Goal: Contribute content: Contribute content

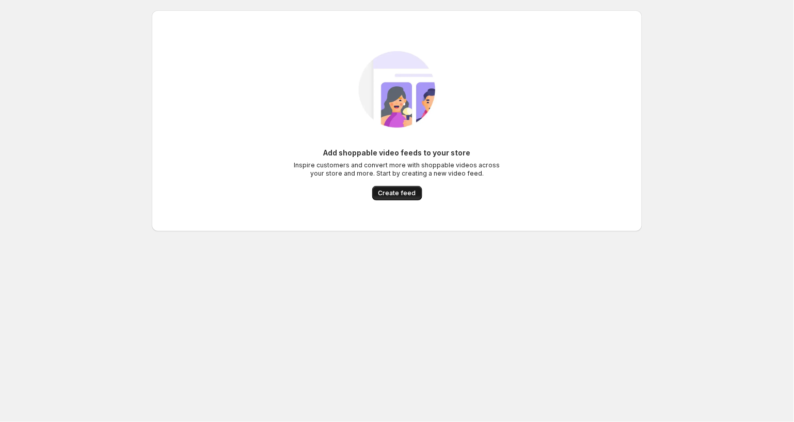
click at [397, 194] on span "Create feed" at bounding box center [397, 193] width 38 height 8
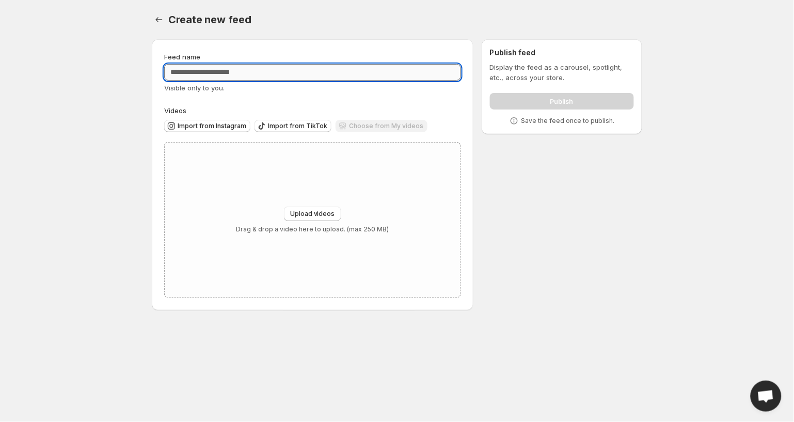
click at [235, 76] on input "Feed name" at bounding box center [312, 72] width 297 height 17
type input "**********"
click at [284, 97] on div "**********" at bounding box center [312, 175] width 297 height 246
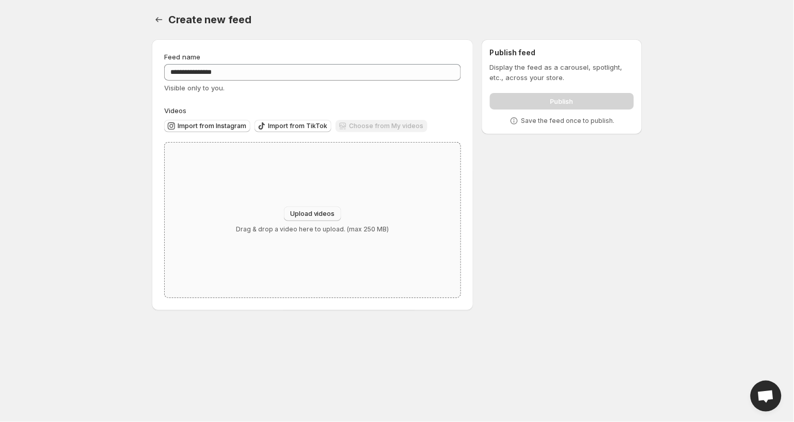
click at [331, 212] on span "Upload videos" at bounding box center [312, 214] width 45 height 8
type input "**********"
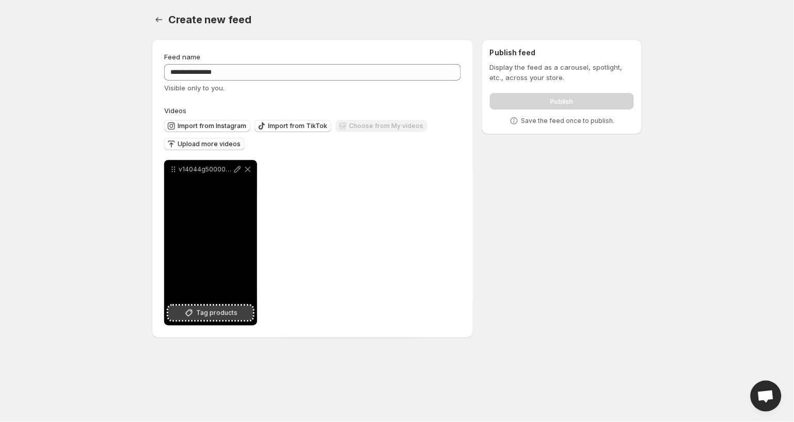
click at [207, 314] on span "Tag products" at bounding box center [216, 313] width 41 height 10
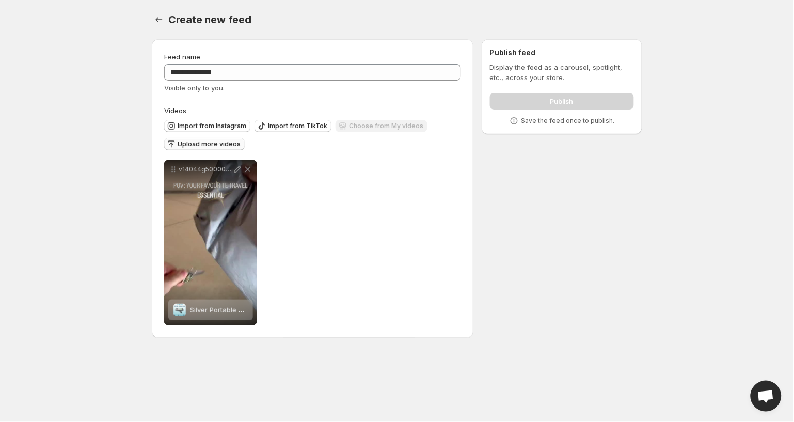
click at [225, 145] on span "Upload more videos" at bounding box center [209, 144] width 63 height 8
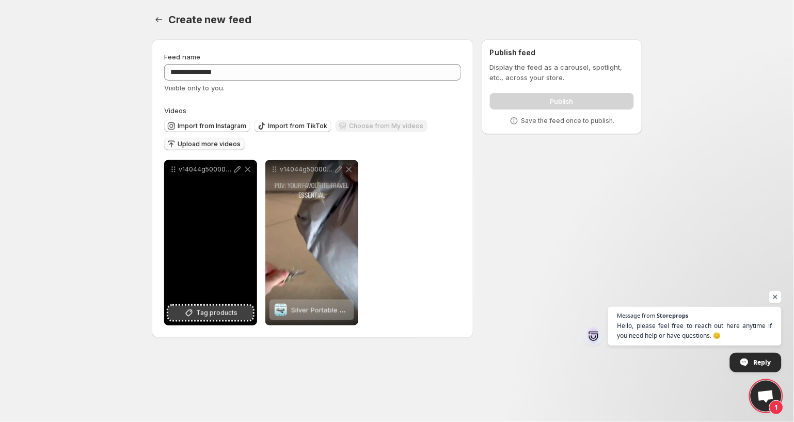
click at [226, 312] on span "Tag products" at bounding box center [216, 313] width 41 height 10
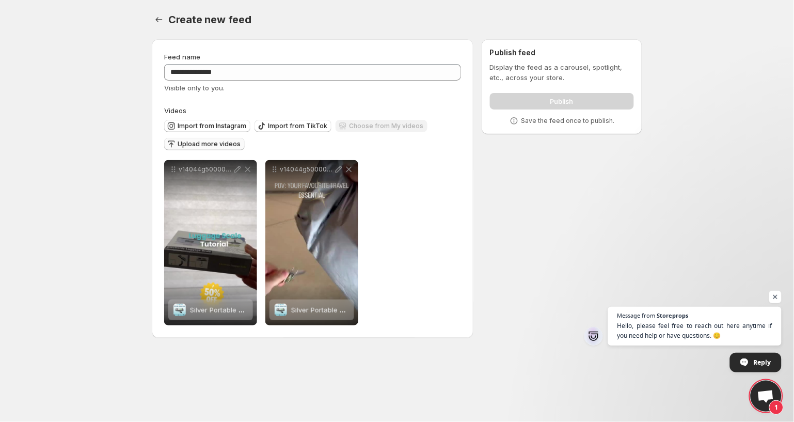
click at [230, 147] on span "Upload more videos" at bounding box center [209, 144] width 63 height 8
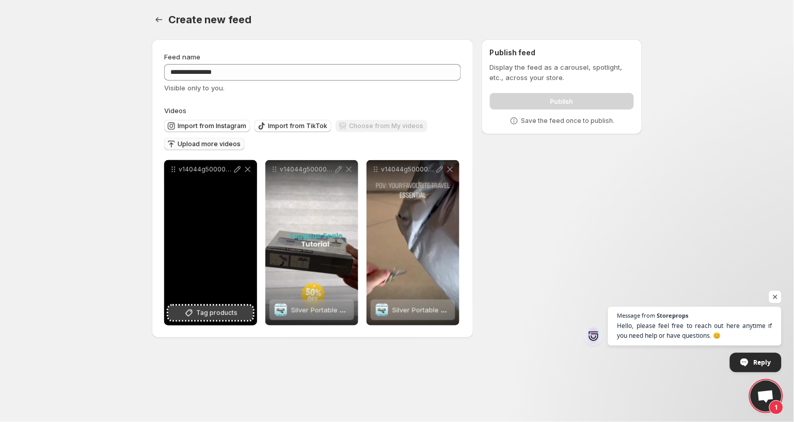
click at [228, 309] on span "Tag products" at bounding box center [216, 313] width 41 height 10
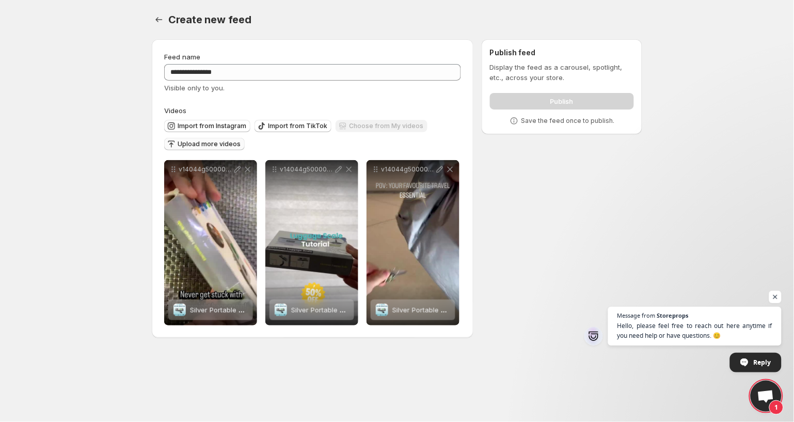
click at [204, 145] on span "Upload more videos" at bounding box center [209, 144] width 63 height 8
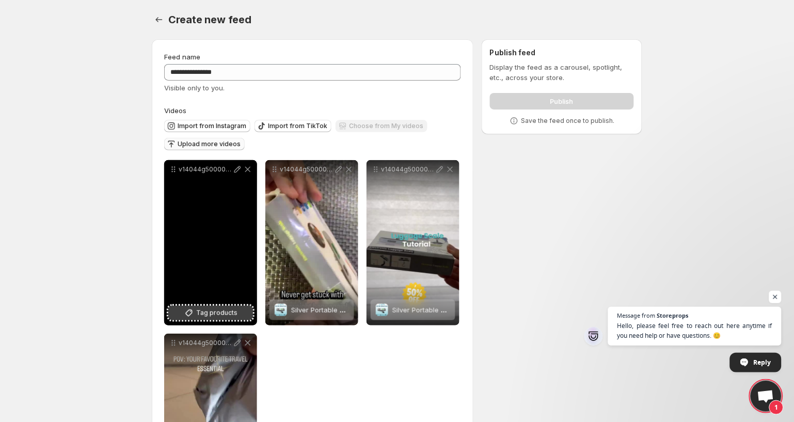
click at [212, 309] on span "Tag products" at bounding box center [216, 313] width 41 height 10
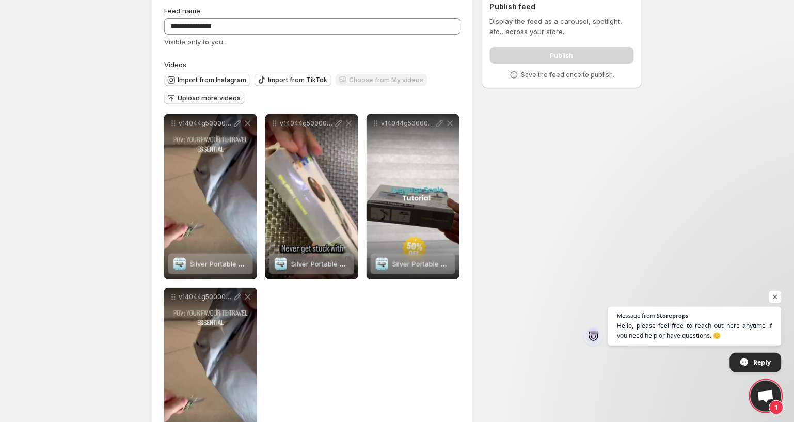
scroll to position [43, 0]
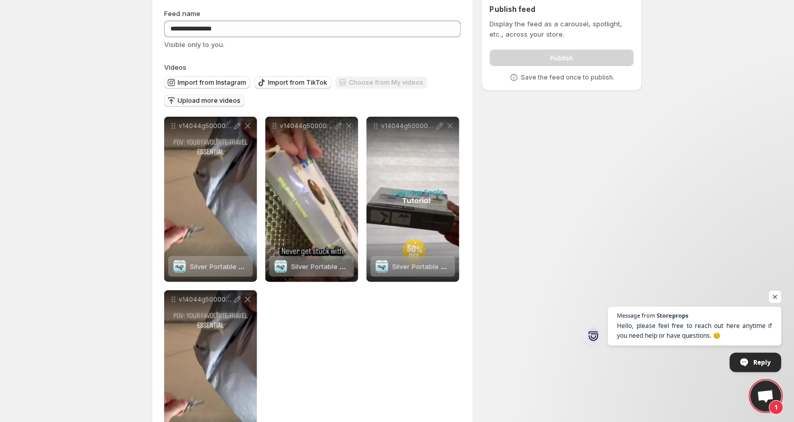
click at [222, 100] on span "Upload more videos" at bounding box center [209, 101] width 63 height 8
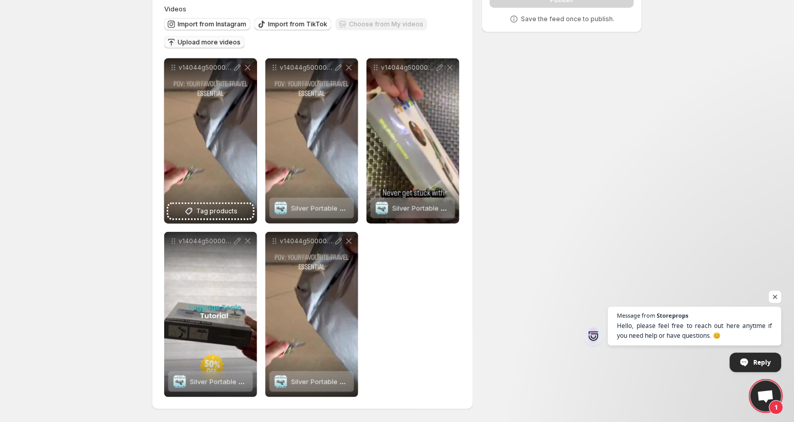
scroll to position [102, 0]
click at [433, 305] on div "**********" at bounding box center [312, 227] width 297 height 339
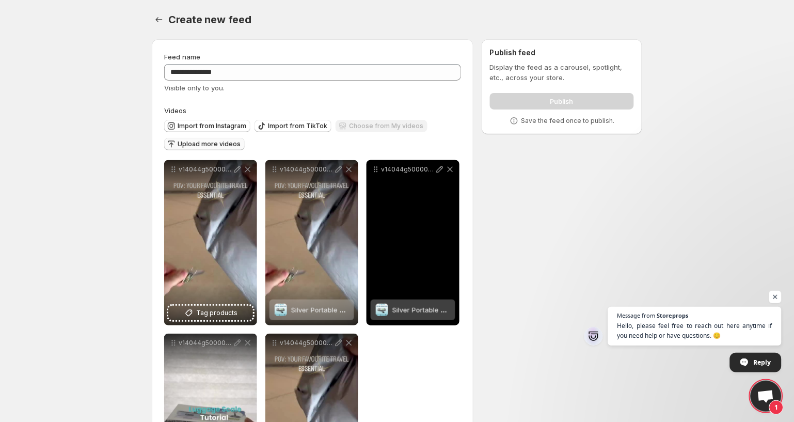
scroll to position [0, 0]
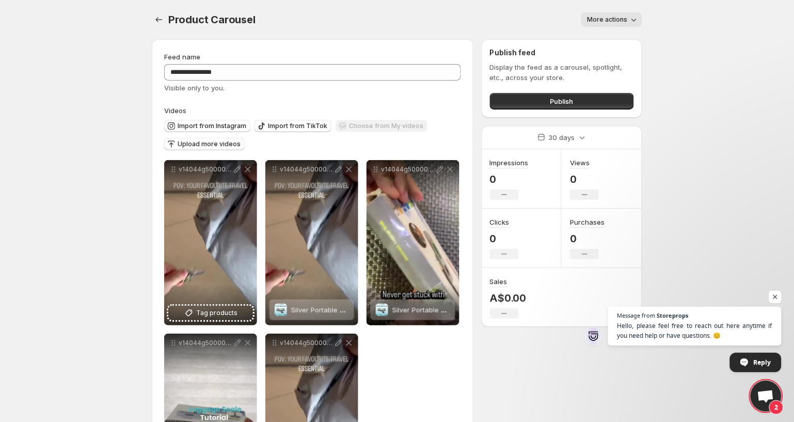
click at [619, 18] on span "More actions" at bounding box center [607, 19] width 40 height 8
click at [433, 55] on div "Feed name" at bounding box center [312, 57] width 297 height 10
click at [555, 104] on span "Publish" at bounding box center [561, 101] width 23 height 10
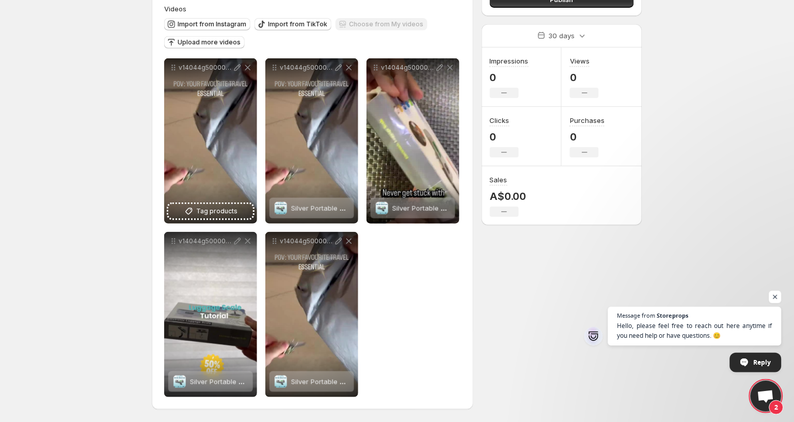
scroll to position [102, 0]
